Goal: Task Accomplishment & Management: Use online tool/utility

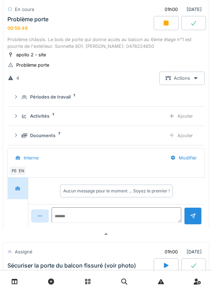
scroll to position [58, 0]
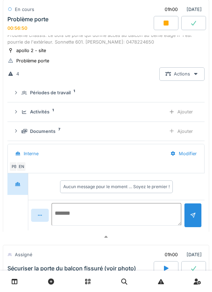
click at [119, 212] on textarea at bounding box center [117, 214] width 130 height 23
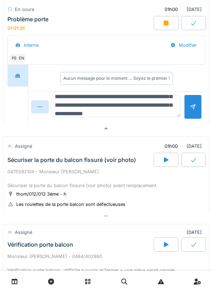
scroll to position [25, 0]
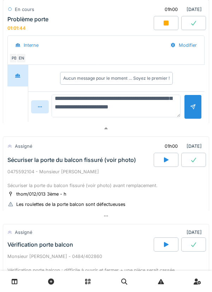
type textarea "**********"
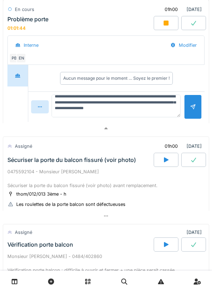
click at [189, 112] on div at bounding box center [193, 107] width 18 height 24
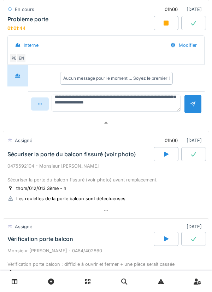
scroll to position [0, 0]
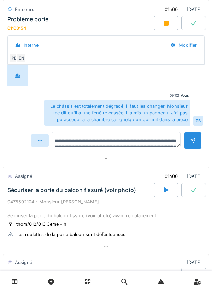
click at [164, 24] on icon at bounding box center [166, 23] width 7 height 6
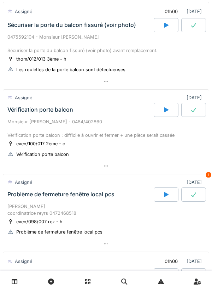
scroll to position [123, 0]
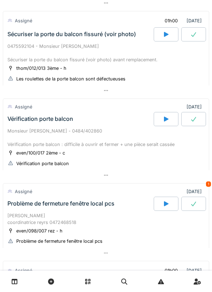
click at [116, 148] on div "Monsieur [PERSON_NAME] - 0484/402860 Vérification porte balcon : difficile à ou…" at bounding box center [106, 137] width 198 height 21
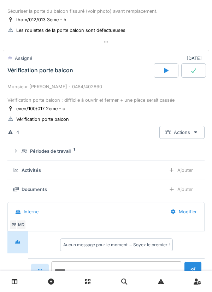
scroll to position [193, 0]
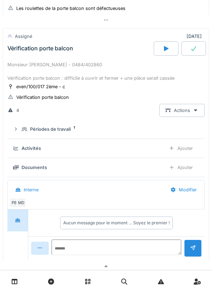
click at [160, 54] on div at bounding box center [166, 48] width 25 height 14
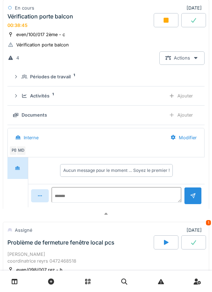
scroll to position [247, 0]
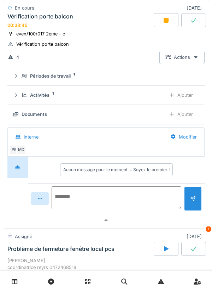
click at [102, 194] on textarea at bounding box center [117, 197] width 130 height 23
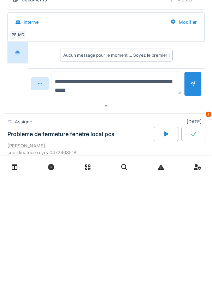
type textarea "**********"
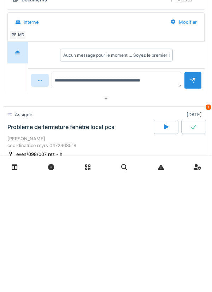
click at [191, 198] on div at bounding box center [194, 195] width 6 height 7
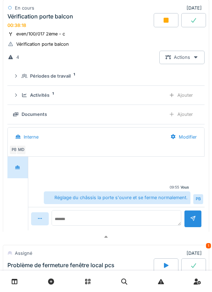
click at [187, 117] on div "Ajouter" at bounding box center [181, 114] width 36 height 13
click at [184, 95] on div "Ajouter" at bounding box center [181, 95] width 36 height 13
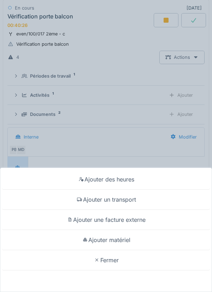
click at [136, 199] on div "Ajouter un transport" at bounding box center [106, 199] width 209 height 20
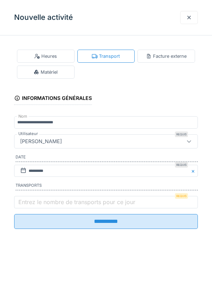
click at [124, 204] on label "Entrez le nombre de transports pour ce jour" at bounding box center [77, 202] width 120 height 8
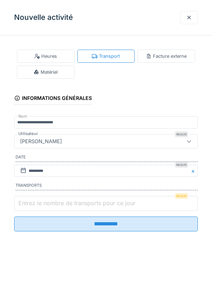
click at [124, 204] on input "Entrez le nombre de transports pour ce jour" at bounding box center [106, 203] width 184 height 15
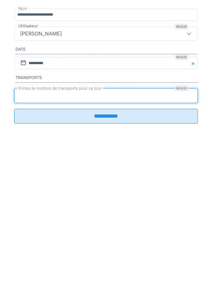
type input "*"
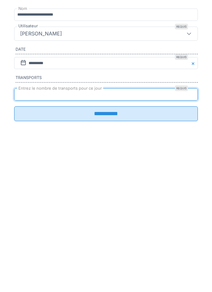
click at [114, 225] on input "**********" at bounding box center [106, 221] width 184 height 15
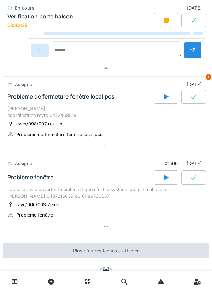
scroll to position [469, 0]
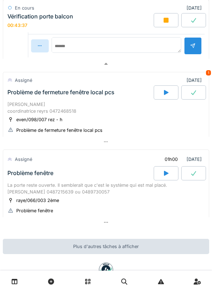
click at [206, 291] on div at bounding box center [106, 281] width 212 height 21
click at [205, 281] on link at bounding box center [198, 281] width 18 height 17
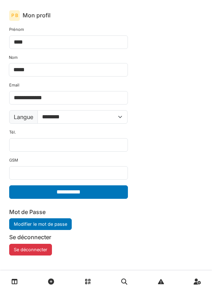
click at [189, 276] on link at bounding box center [198, 281] width 18 height 17
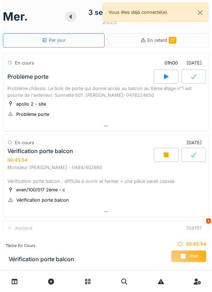
click at [191, 256] on span "Stop" at bounding box center [194, 256] width 9 height 5
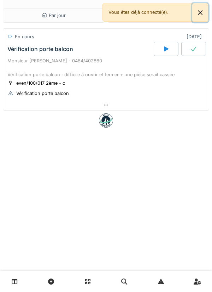
click at [202, 15] on button "Close" at bounding box center [201, 12] width 16 height 19
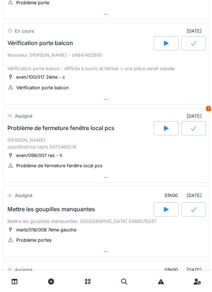
scroll to position [114, 0]
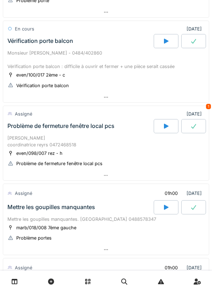
click at [164, 131] on div at bounding box center [166, 126] width 25 height 14
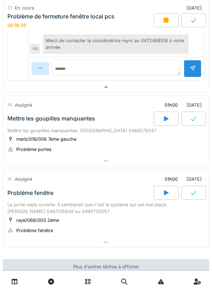
scroll to position [392, 0]
